Goal: Go to known website: Go to known website

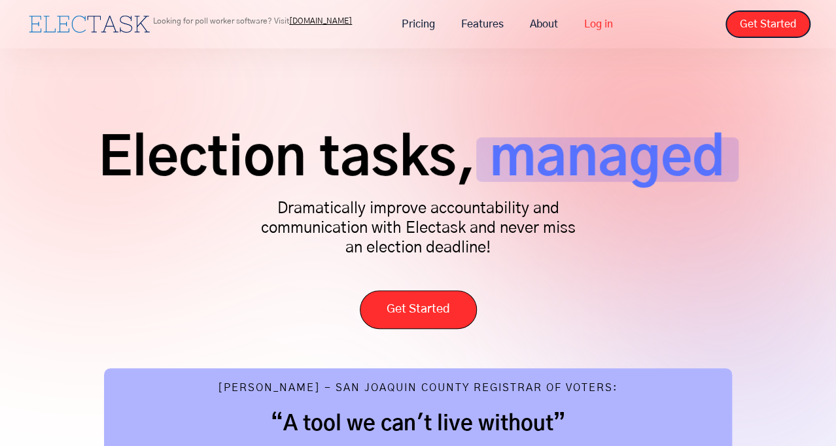
click at [605, 29] on link "Log in" at bounding box center [598, 23] width 55 height 27
click at [222, 29] on div "Looking for poll worker software? Visit pollworkerhub.com" at bounding box center [252, 24] width 199 height 14
click at [428, 93] on div "Election tasks, managed Dramatically improve accountability and communication w…" at bounding box center [418, 439] width 836 height 878
click at [248, 109] on div "Election tasks, managed Dramatically improve accountability and communication w…" at bounding box center [418, 439] width 836 height 878
click at [571, 97] on div "Election tasks, managed Dramatically improve accountability and communication w…" at bounding box center [418, 439] width 836 height 878
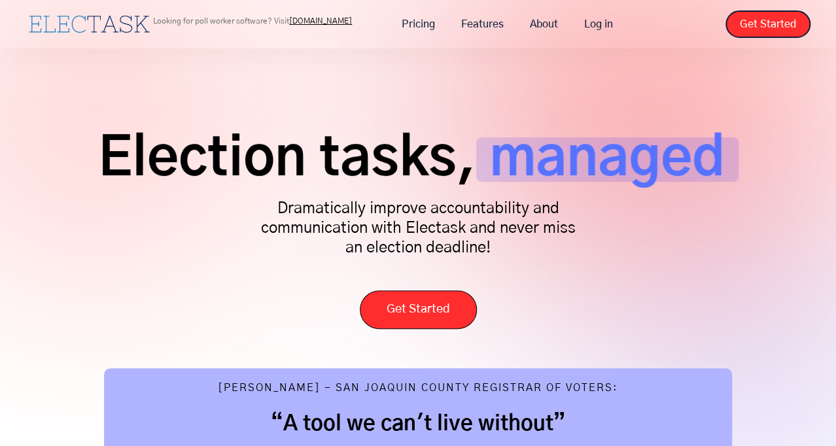
click at [278, 175] on span "Election tasks," at bounding box center [287, 159] width 378 height 44
click at [605, 23] on link "Log in" at bounding box center [598, 23] width 55 height 27
